Goal: Transaction & Acquisition: Purchase product/service

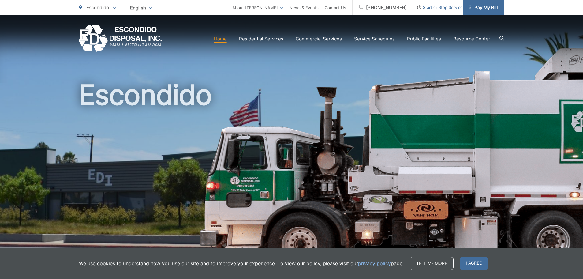
click at [484, 8] on span "Pay My Bill" at bounding box center [483, 7] width 29 height 7
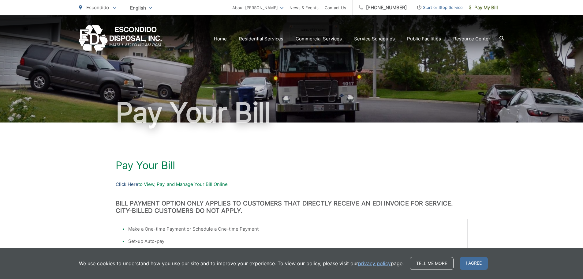
click at [128, 183] on link "Click Here" at bounding box center [127, 184] width 23 height 7
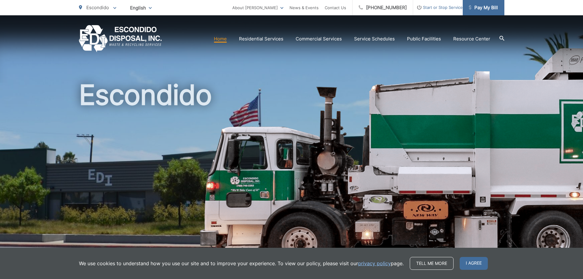
click at [495, 2] on link "Pay My Bill" at bounding box center [484, 7] width 42 height 15
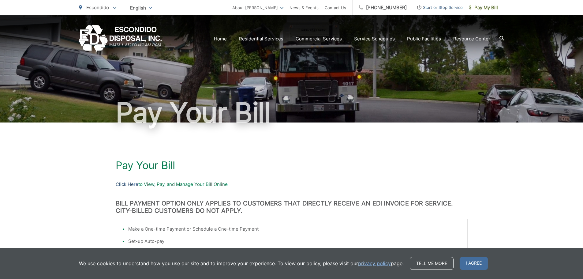
click at [129, 186] on link "Click Here" at bounding box center [127, 184] width 23 height 7
